Goal: Understand process/instructions: Learn how to perform a task or action

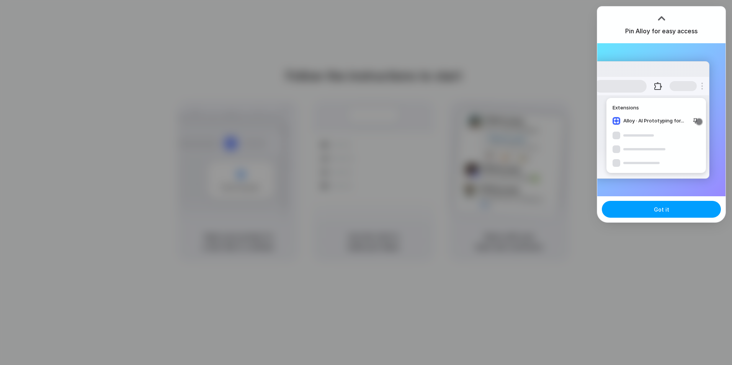
click at [652, 211] on button "Got it" at bounding box center [660, 209] width 119 height 17
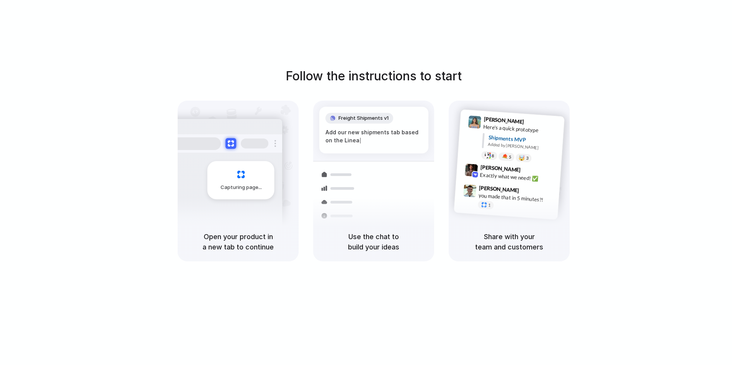
drag, startPoint x: 337, startPoint y: 83, endPoint x: 449, endPoint y: 105, distance: 114.7
click at [449, 105] on div "Follow the instructions to start Capturing page Open your product in a new tab …" at bounding box center [374, 164] width 732 height 194
